Goal: Information Seeking & Learning: Learn about a topic

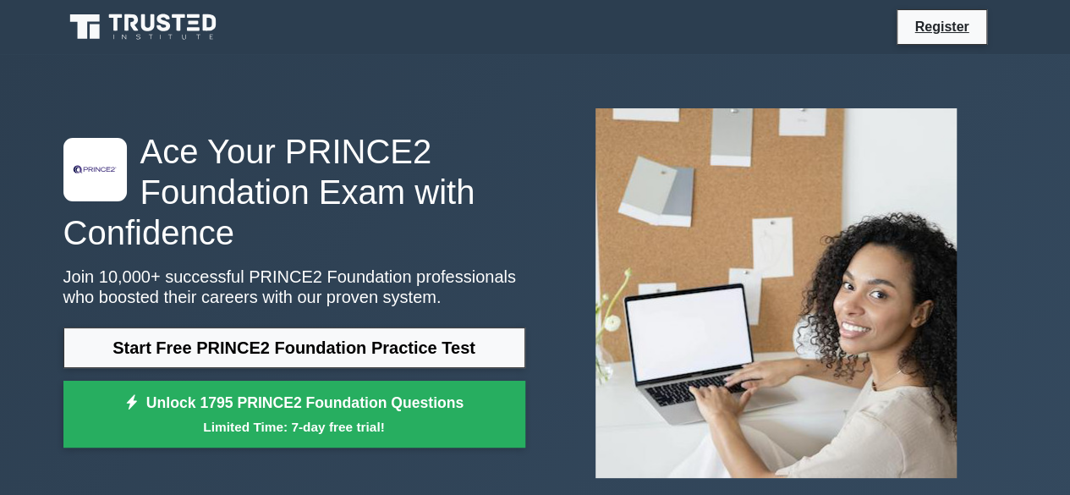
scroll to position [2, 0]
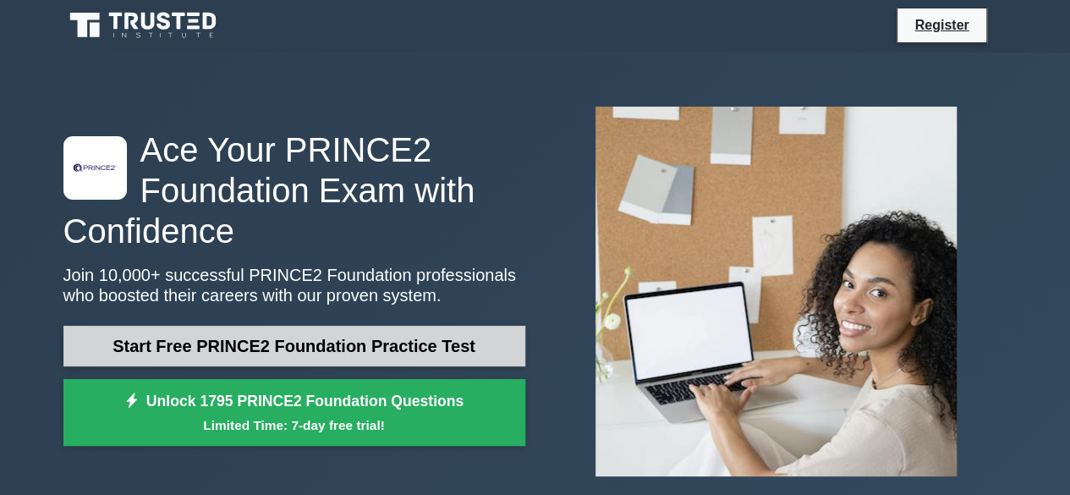
click at [309, 344] on link "Start Free PRINCE2 Foundation Practice Test" at bounding box center [294, 346] width 462 height 41
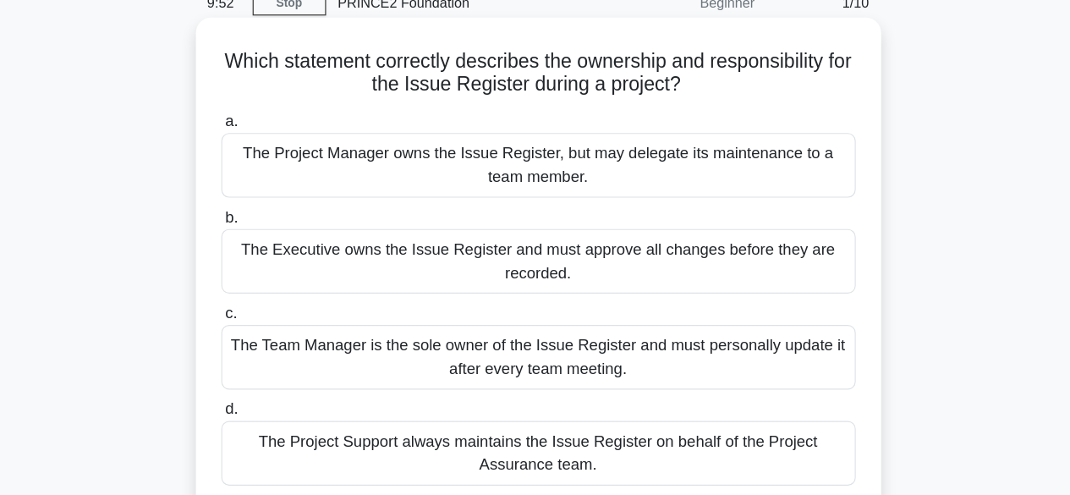
scroll to position [69, 0]
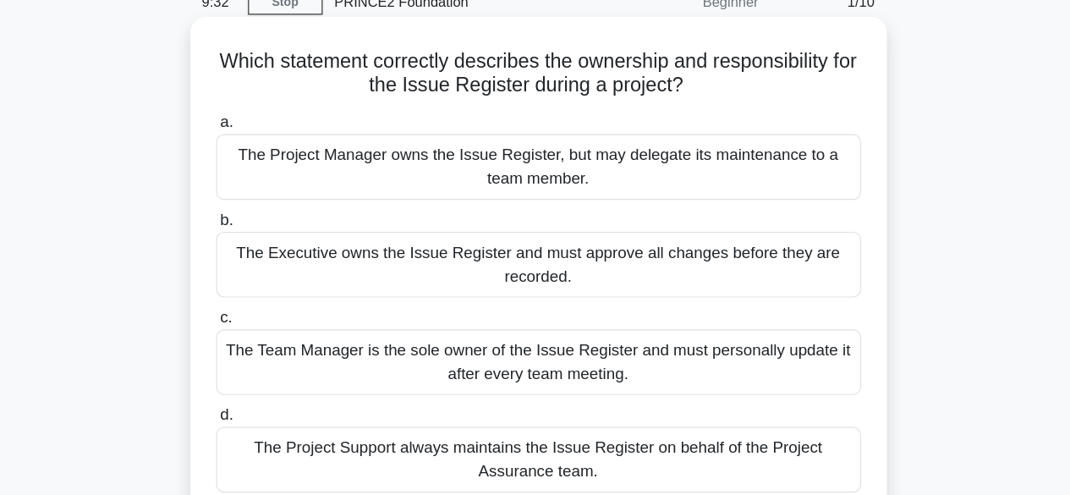
click at [580, 232] on div "The Executive owns the Issue Register and must approve all changes before they …" at bounding box center [535, 236] width 548 height 56
click at [261, 204] on input "b. The Executive owns the Issue Register and must approve all changes before th…" at bounding box center [261, 198] width 0 height 11
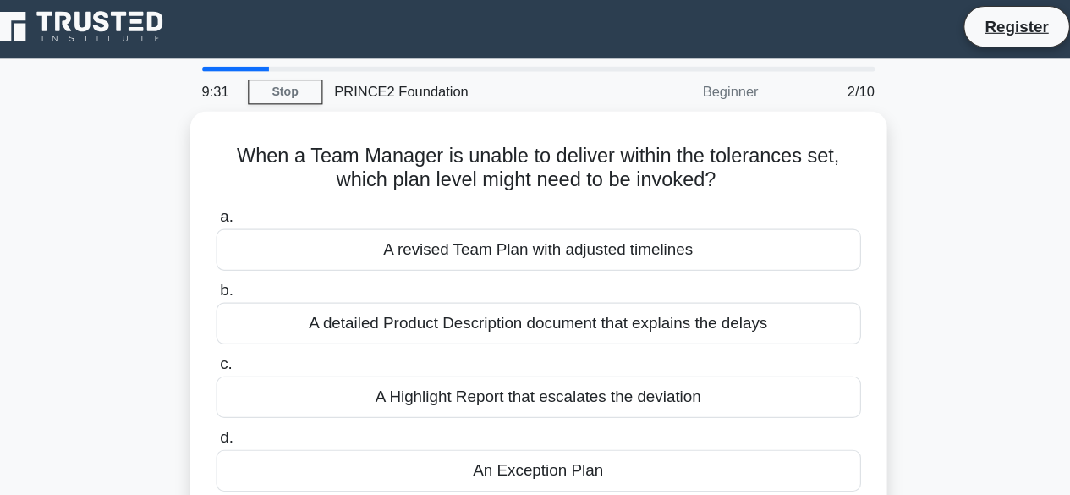
scroll to position [0, 0]
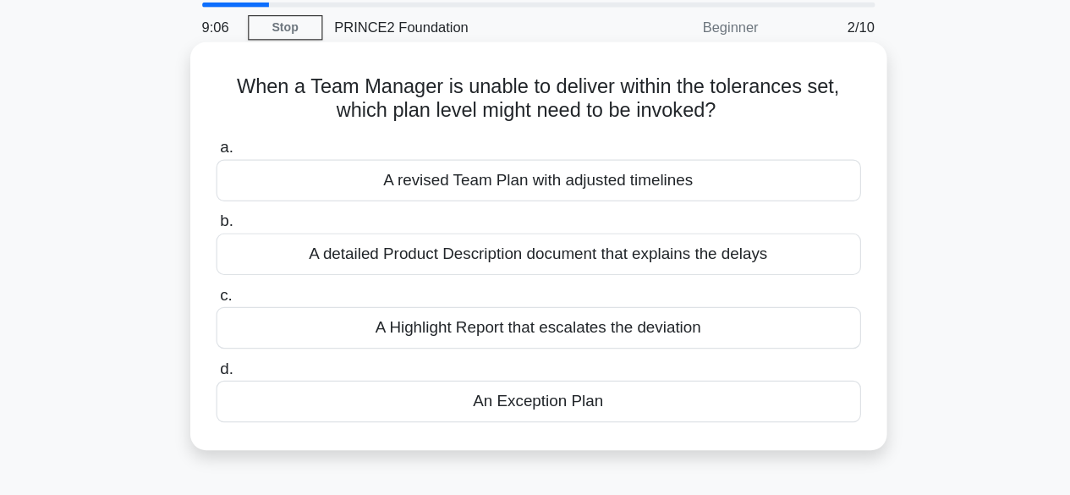
click at [522, 265] on div "A detailed Product Description document that explains the delays" at bounding box center [535, 275] width 548 height 36
click at [261, 253] on input "b. A detailed Product Description document that explains the delays" at bounding box center [261, 247] width 0 height 11
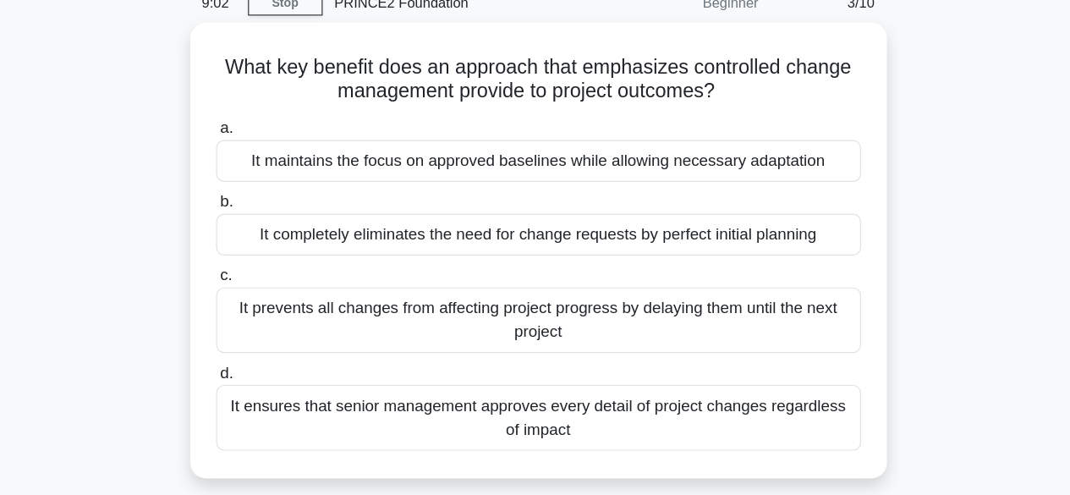
scroll to position [8, 0]
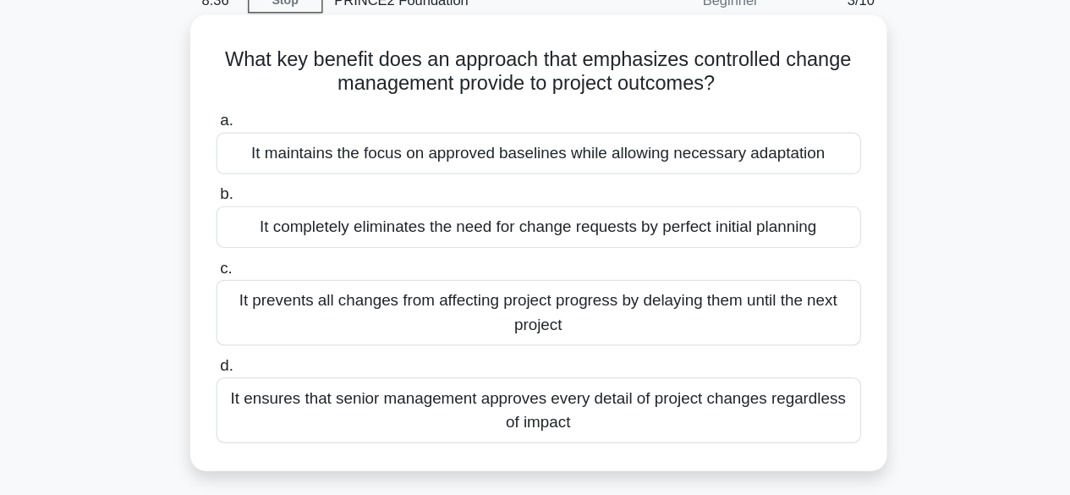
click at [528, 202] on div "It maintains the focus on approved baselines while allowing necessary adaptation" at bounding box center [535, 204] width 548 height 36
click at [261, 182] on input "a. It maintains the focus on approved baselines while allowing necessary adapta…" at bounding box center [261, 176] width 0 height 11
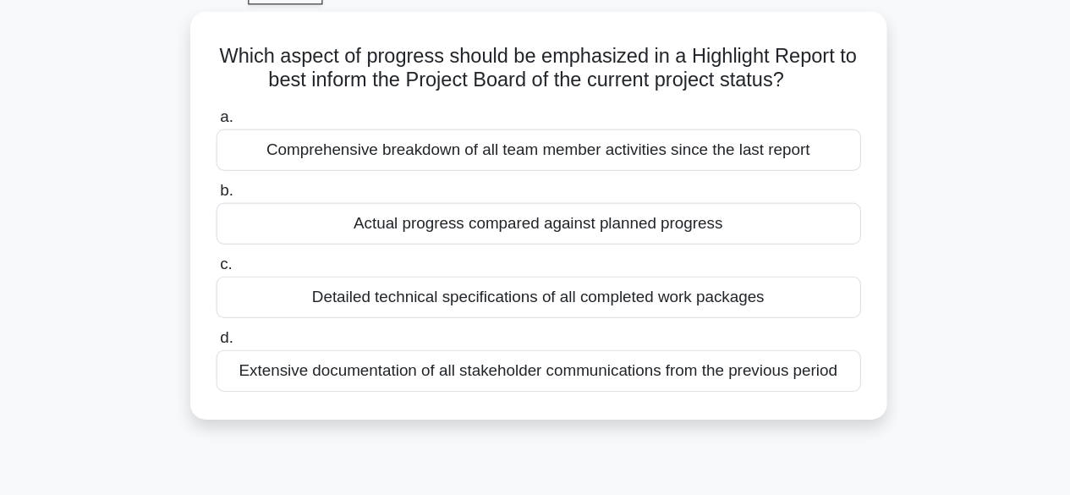
scroll to position [15, 0]
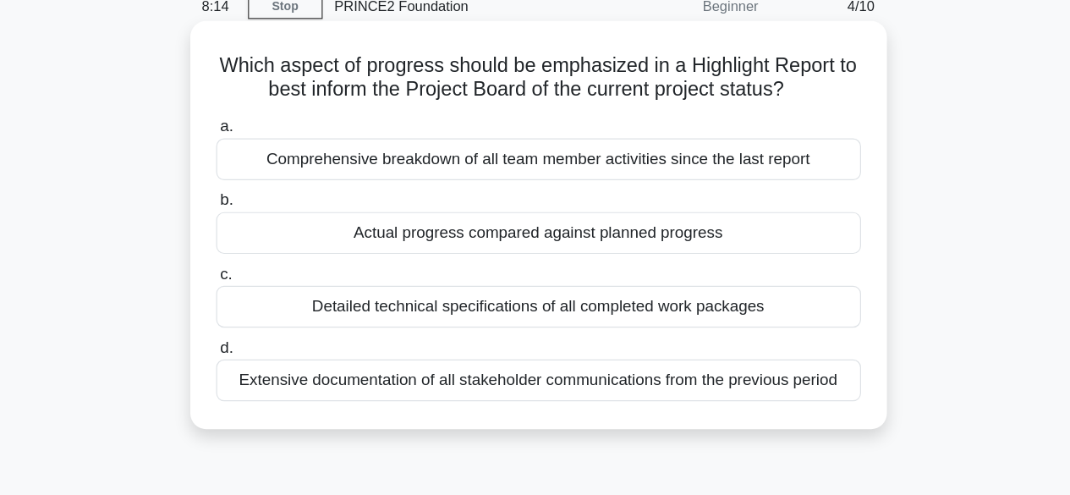
click at [582, 319] on div "Detailed technical specifications of all completed work packages" at bounding box center [535, 322] width 548 height 36
click at [261, 300] on input "c. Detailed technical specifications of all completed work packages" at bounding box center [261, 294] width 0 height 11
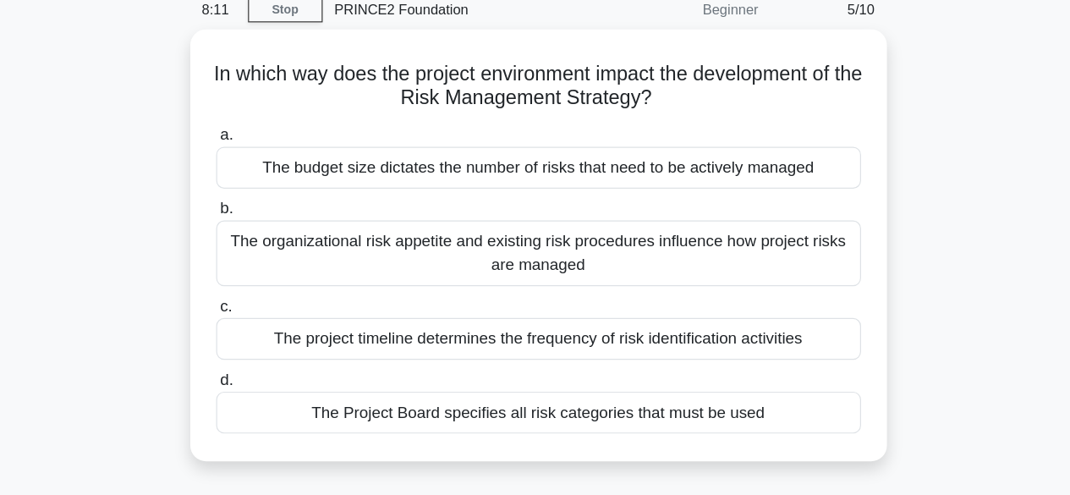
scroll to position [8, 0]
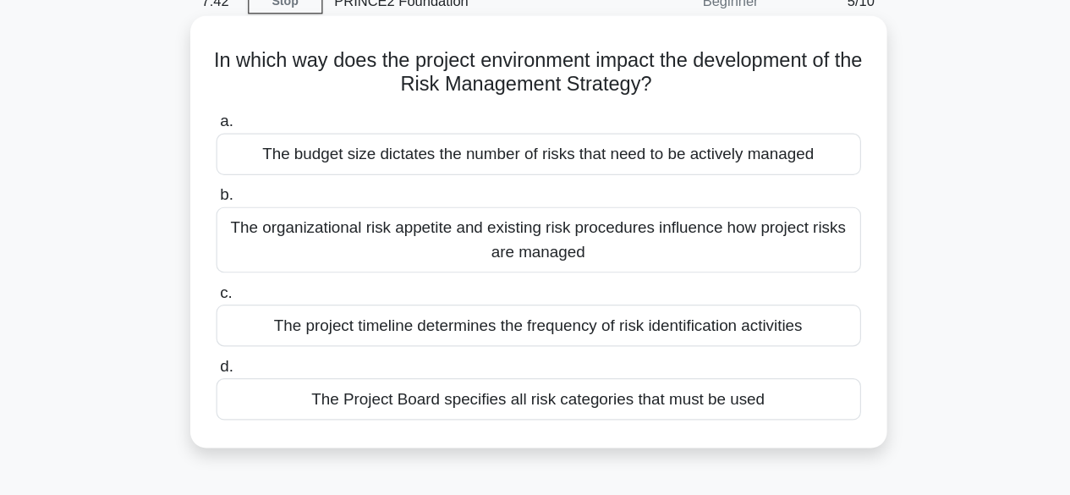
click at [417, 273] on div "The organizational risk appetite and existing risk procedures influence how pro…" at bounding box center [535, 277] width 548 height 56
click at [261, 245] on input "b. The organizational risk appetite and existing risk procedures influence how …" at bounding box center [261, 239] width 0 height 11
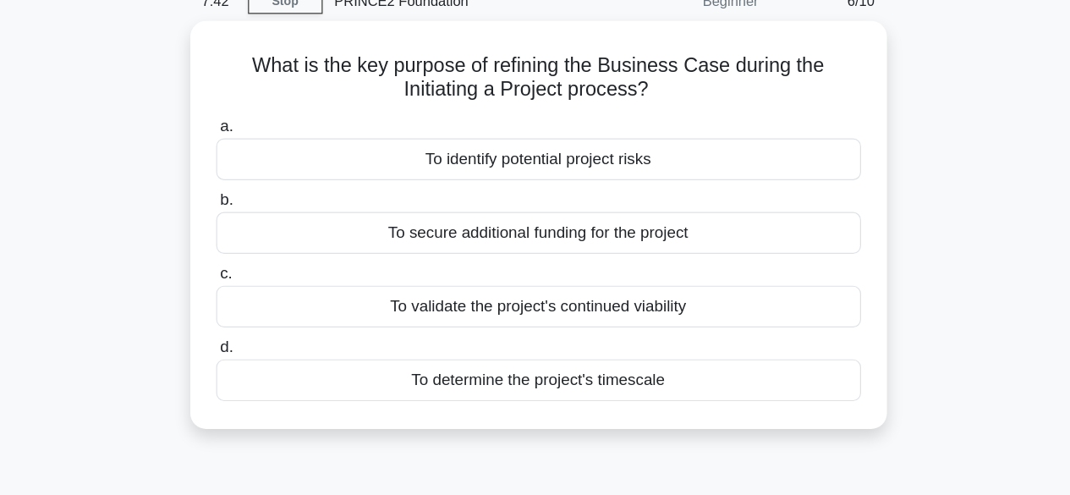
scroll to position [0, 0]
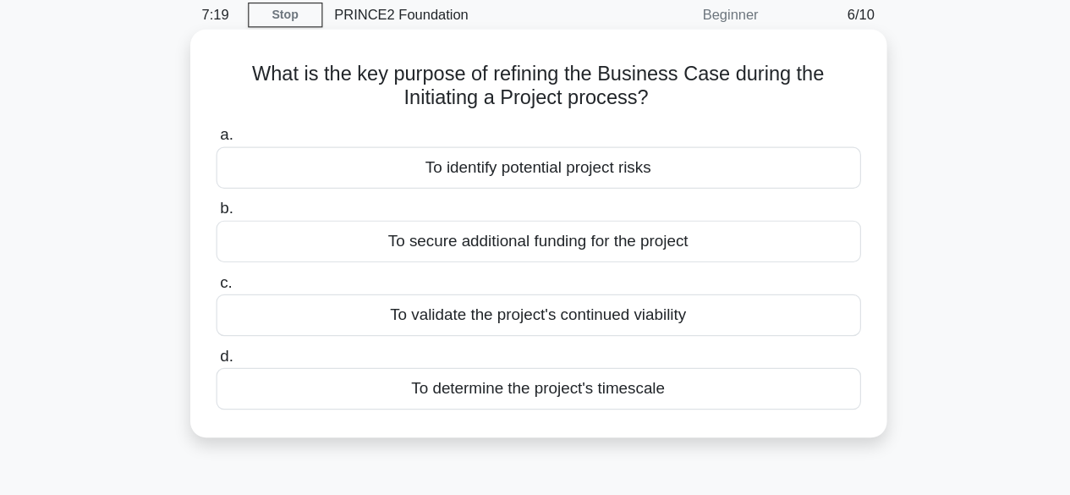
click at [588, 216] on div "To identify potential project risks" at bounding box center [535, 212] width 548 height 36
click at [261, 190] on input "a. To identify potential project risks" at bounding box center [261, 184] width 0 height 11
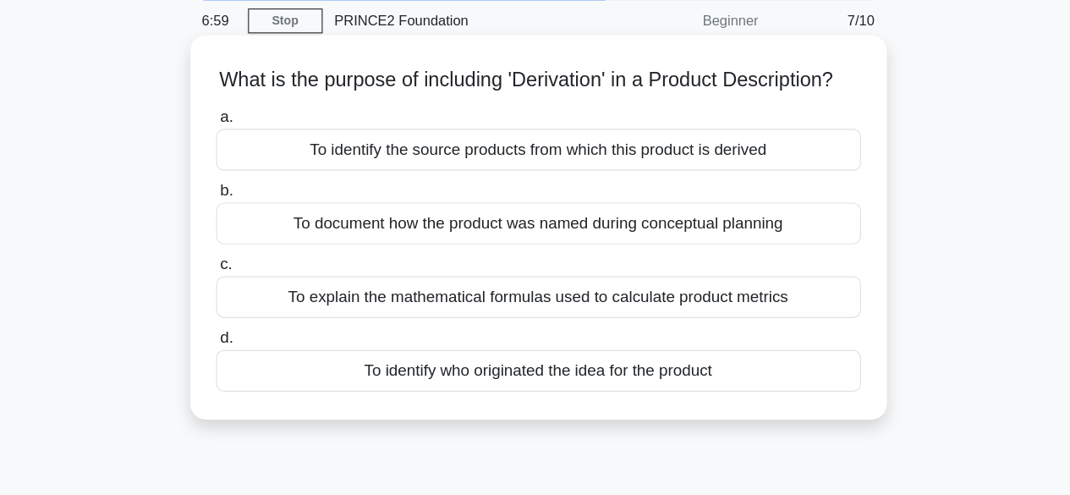
click at [557, 335] on div "To explain the mathematical formulas used to calculate product metrics" at bounding box center [535, 317] width 548 height 36
click at [261, 295] on input "c. To explain the mathematical formulas used to calculate product metrics" at bounding box center [261, 289] width 0 height 11
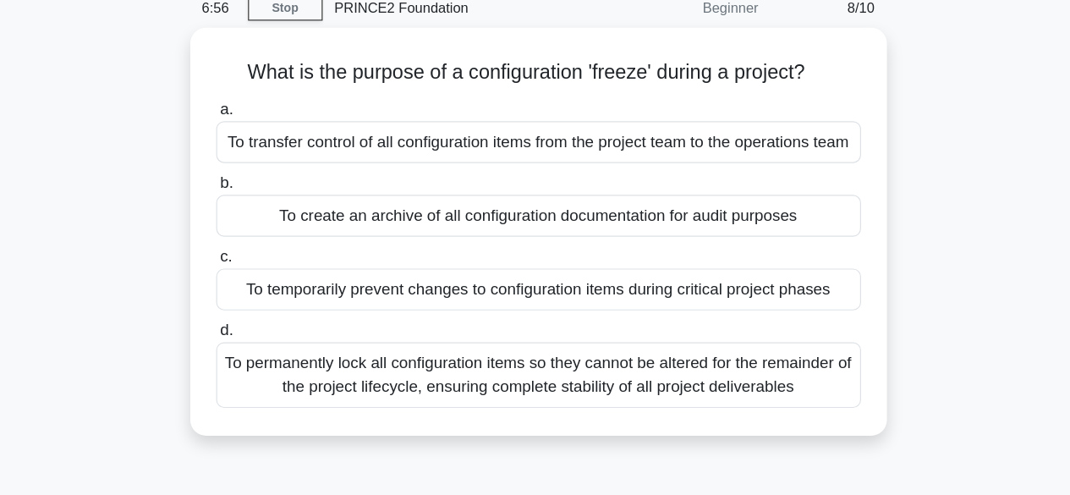
scroll to position [3, 0]
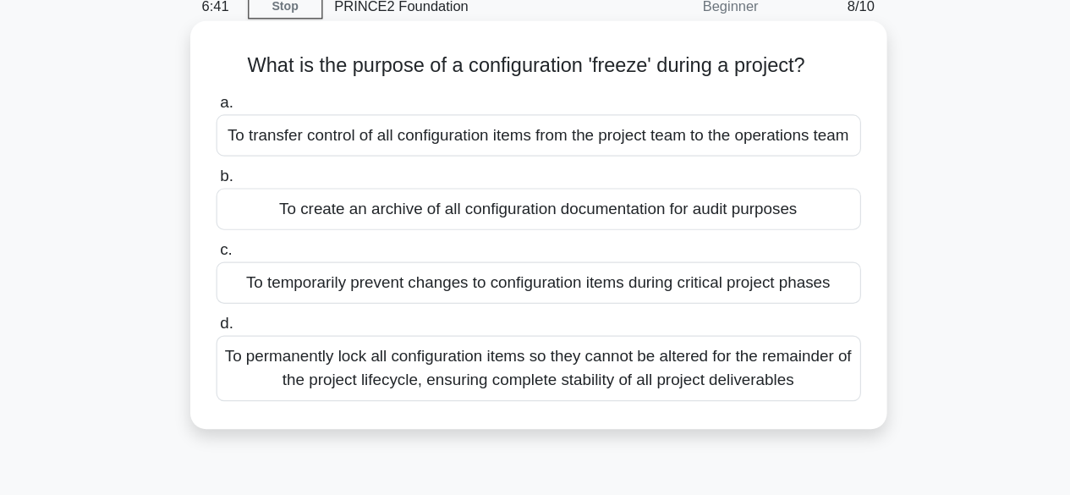
click at [501, 413] on div "To permanently lock all configuration items so they cannot be altered for the r…" at bounding box center [535, 386] width 548 height 56
click at [261, 354] on input "d. To permanently lock all configuration items so they cannot be altered for th…" at bounding box center [261, 348] width 0 height 11
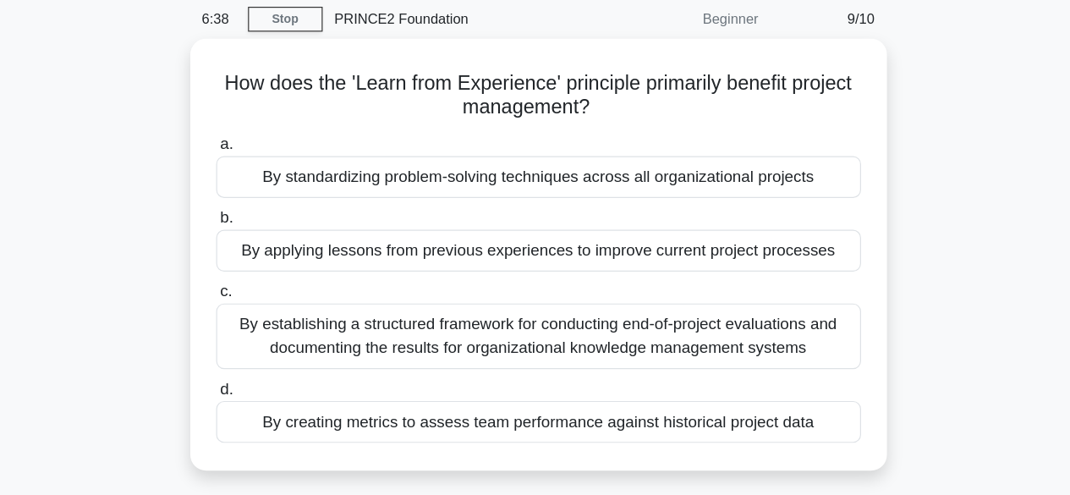
scroll to position [1, 0]
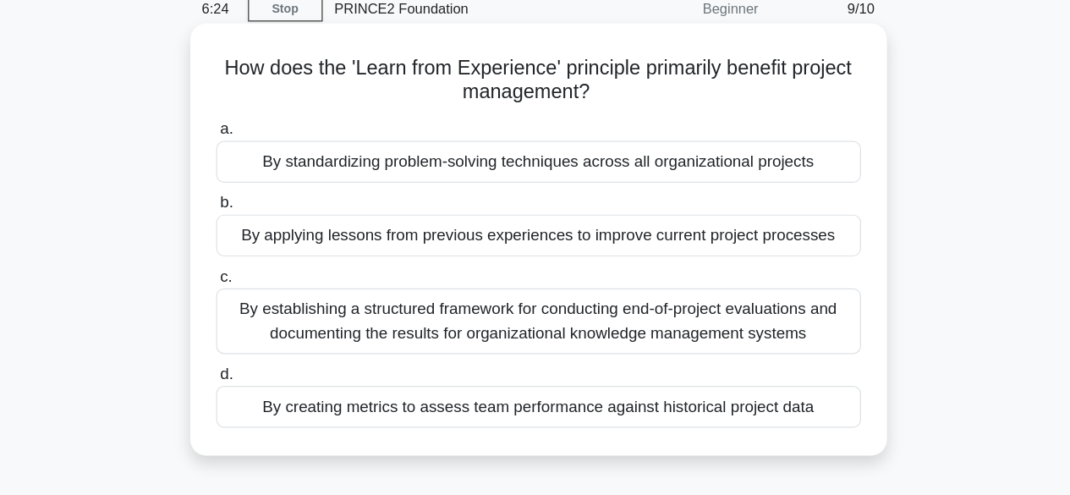
click at [671, 272] on div "By applying lessons from previous experiences to improve current project proces…" at bounding box center [535, 274] width 548 height 36
click at [261, 252] on input "b. By applying lessons from previous experiences to improve current project pro…" at bounding box center [261, 246] width 0 height 11
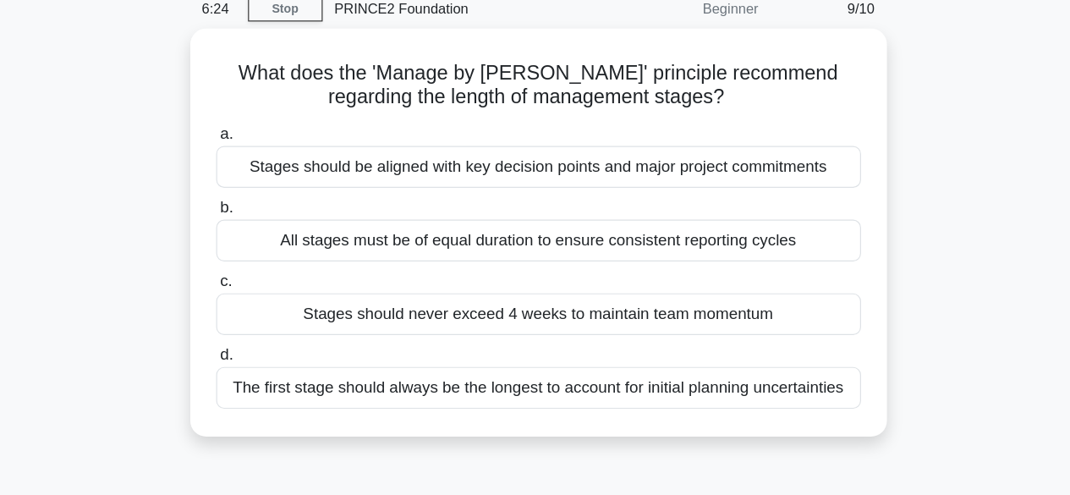
scroll to position [0, 0]
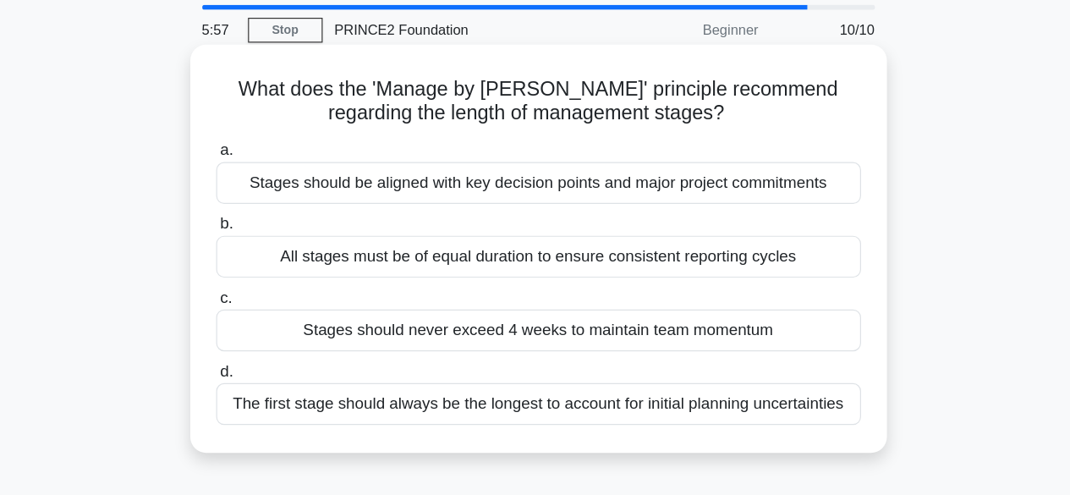
click at [525, 403] on div "The first stage should always be the longest to account for initial planning un…" at bounding box center [535, 400] width 548 height 36
click at [261, 378] on input "d. The first stage should always be the longest to account for initial planning…" at bounding box center [261, 372] width 0 height 11
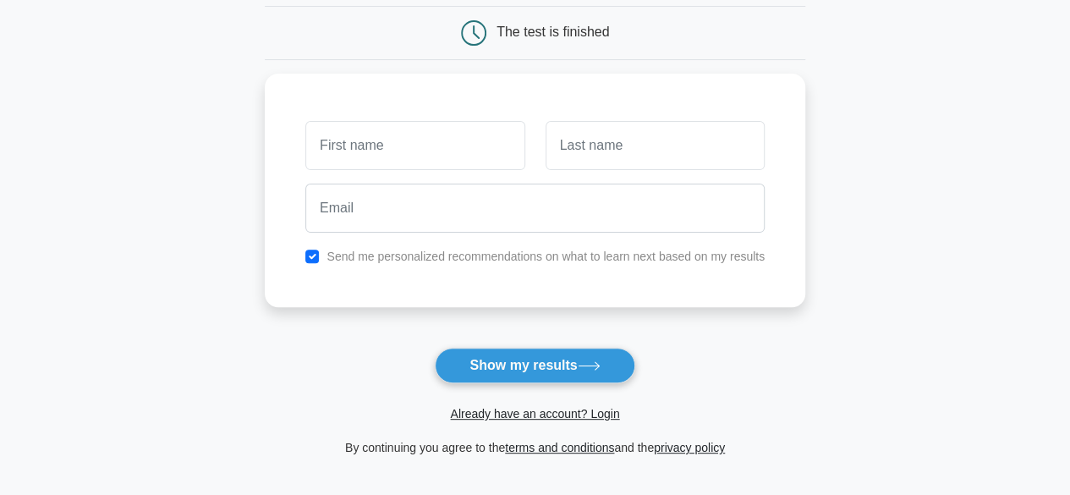
scroll to position [207, 0]
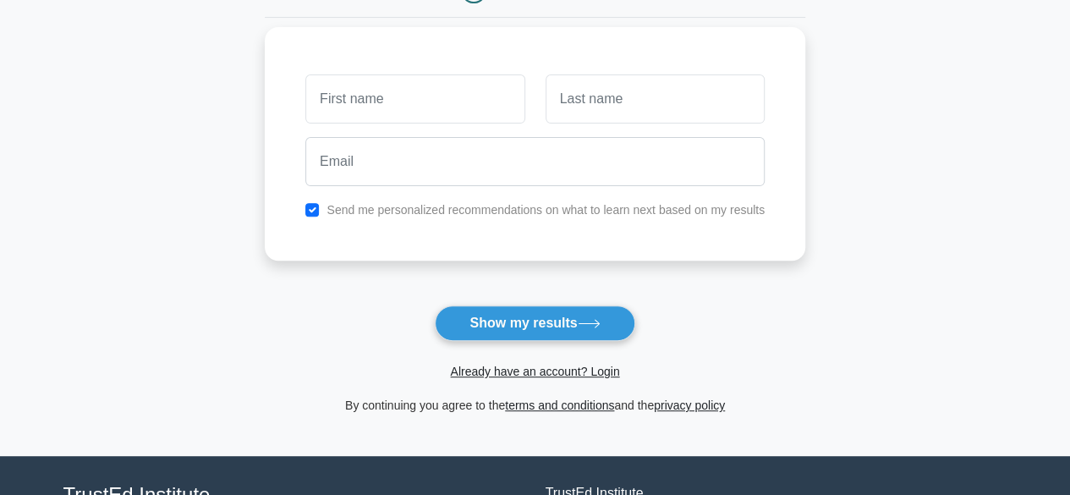
click at [489, 97] on input "text" at bounding box center [414, 98] width 219 height 49
type input "m"
click at [606, 77] on input "text" at bounding box center [654, 98] width 219 height 49
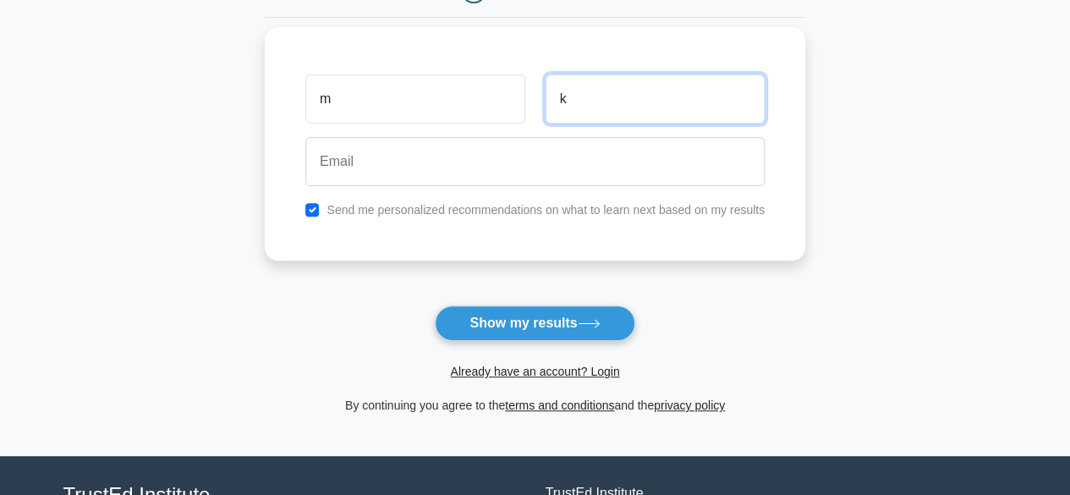
type input "k"
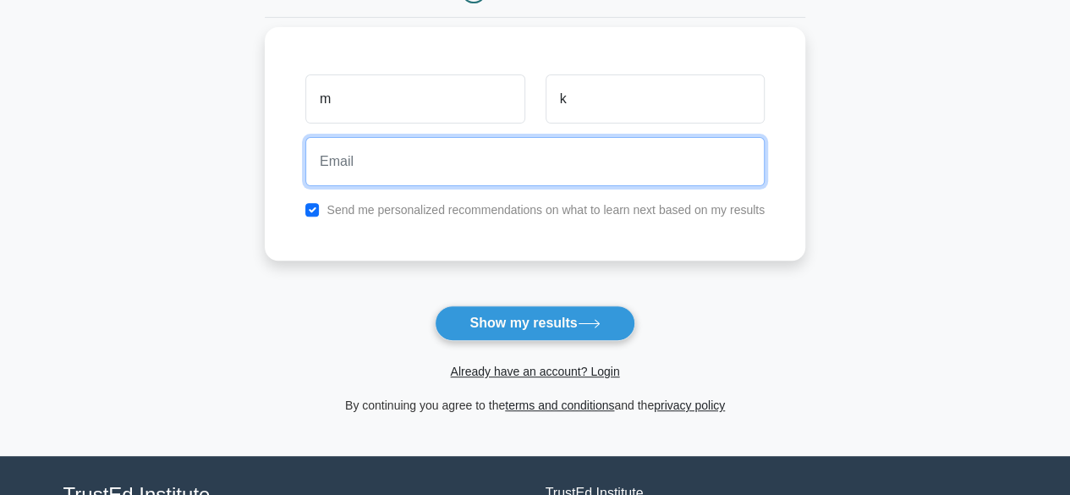
click at [544, 165] on input "email" at bounding box center [534, 161] width 459 height 49
type input "nimisham.philipcl12@gmail.com"
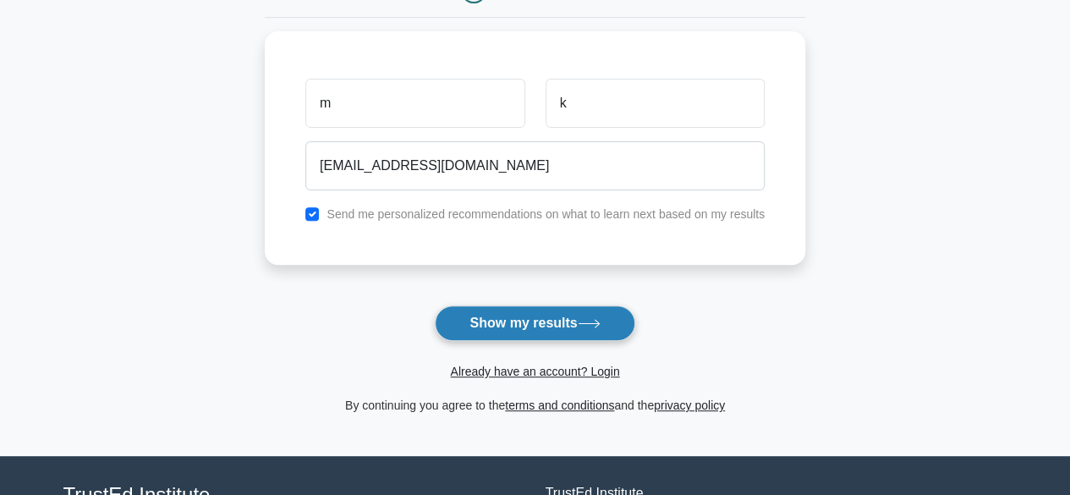
click at [532, 309] on button "Show my results" at bounding box center [535, 323] width 200 height 36
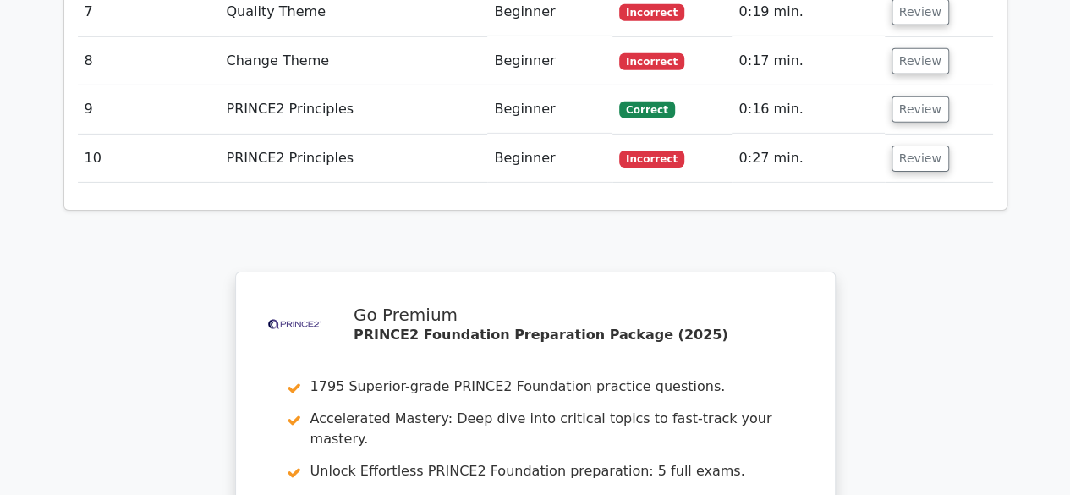
scroll to position [2842, 0]
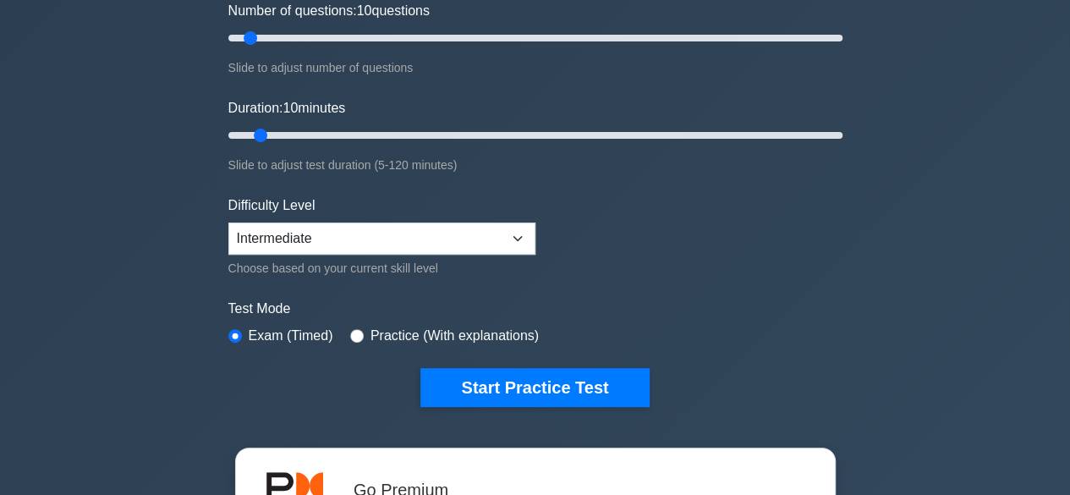
scroll to position [286, 0]
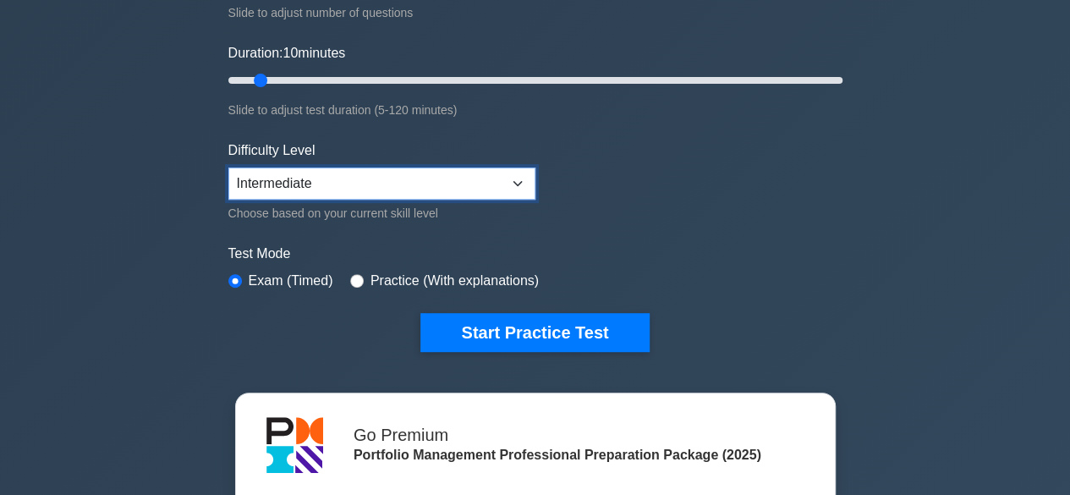
click at [506, 171] on select "Beginner Intermediate Expert" at bounding box center [381, 183] width 307 height 32
select select "expert"
click at [228, 167] on select "Beginner Intermediate Expert" at bounding box center [381, 183] width 307 height 32
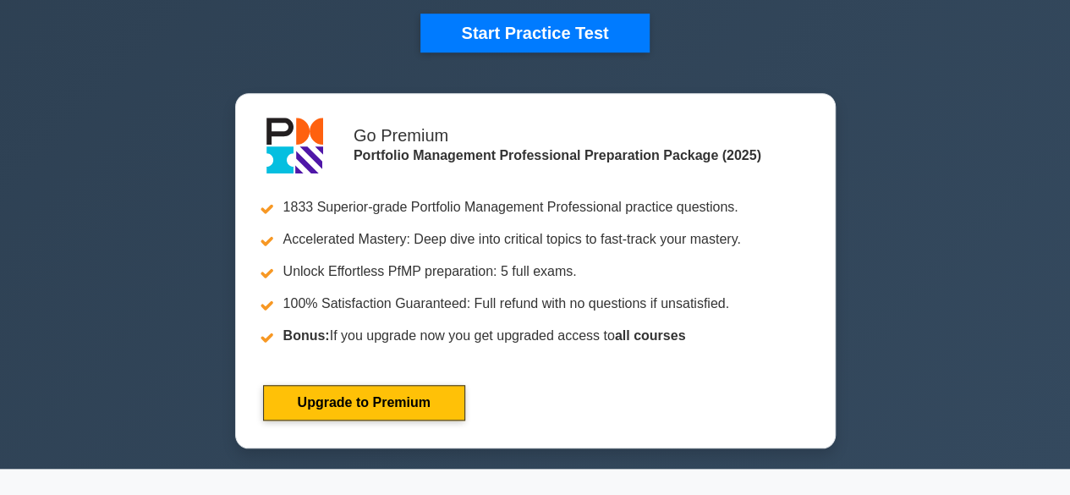
scroll to position [407, 0]
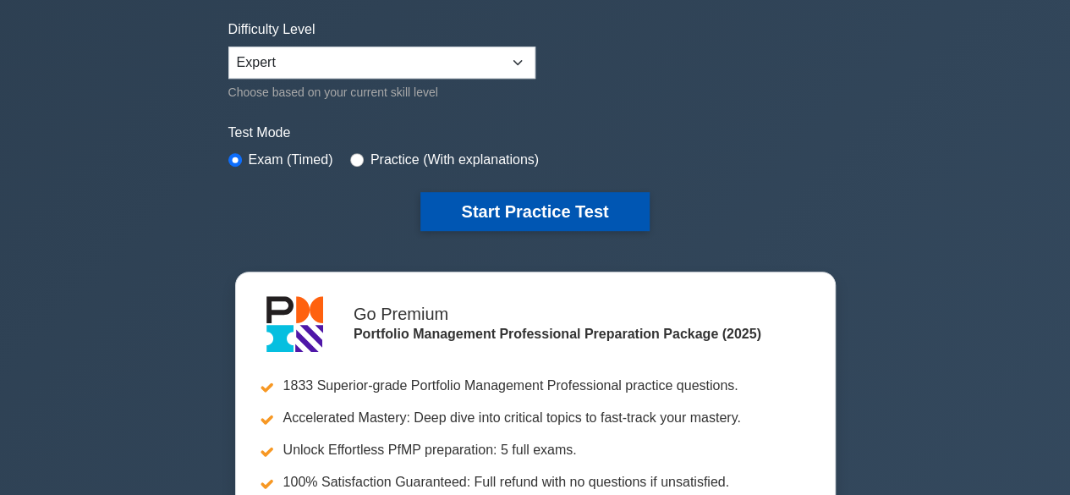
click at [624, 206] on button "Start Practice Test" at bounding box center [534, 211] width 228 height 39
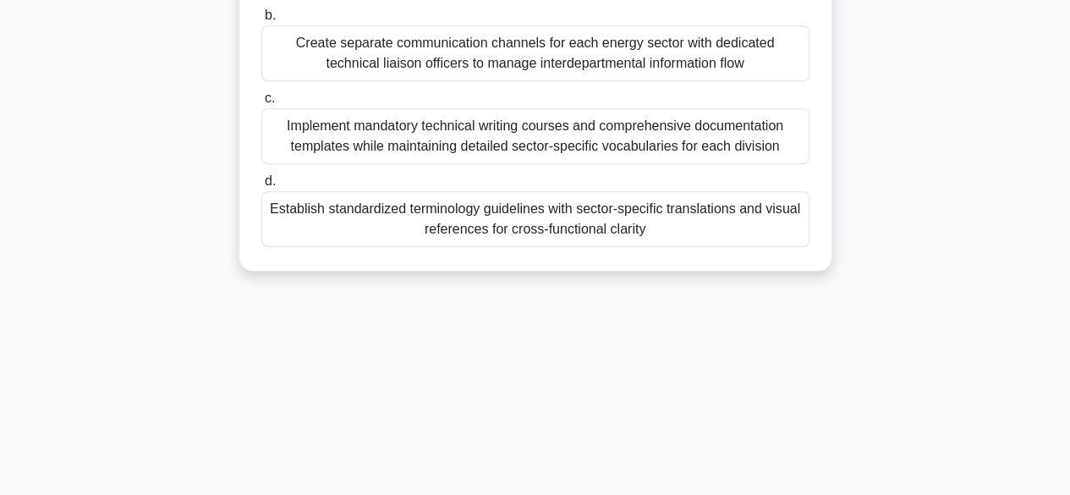
scroll to position [406, 0]
